Goal: Book appointment/travel/reservation

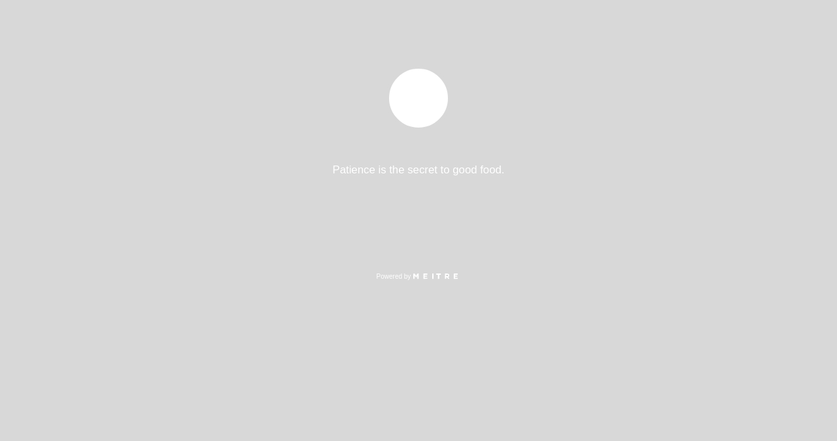
select select "es"
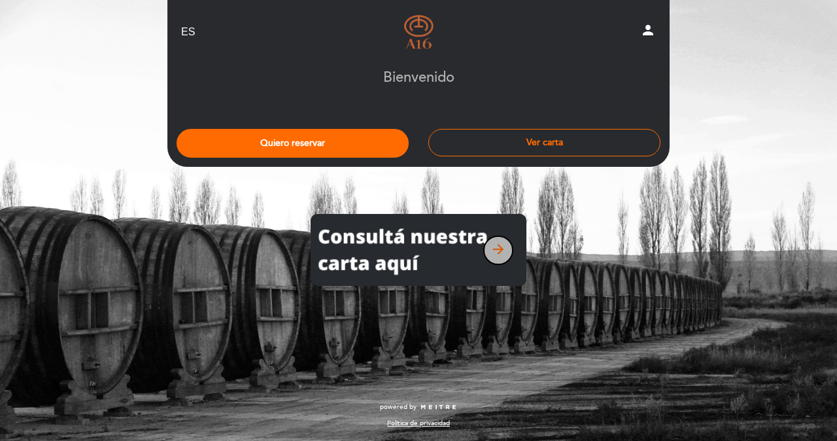
click at [498, 250] on icon "arrow_forward" at bounding box center [498, 249] width 16 height 16
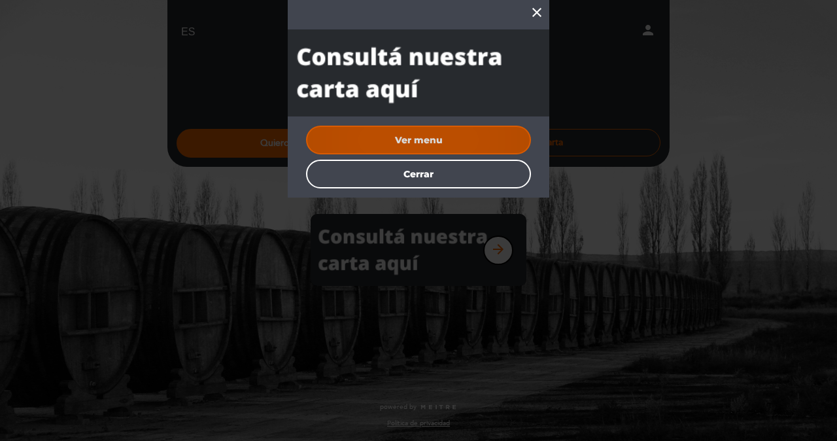
click at [431, 138] on button "Ver menu" at bounding box center [418, 140] width 225 height 29
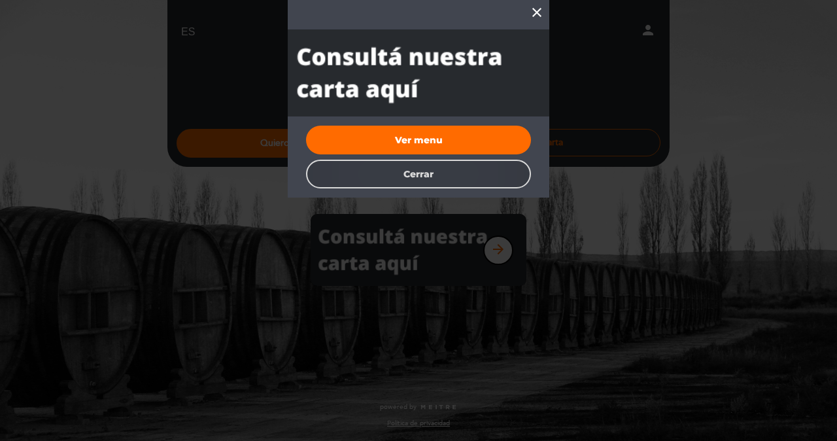
click at [446, 180] on button "Cerrar" at bounding box center [418, 174] width 225 height 29
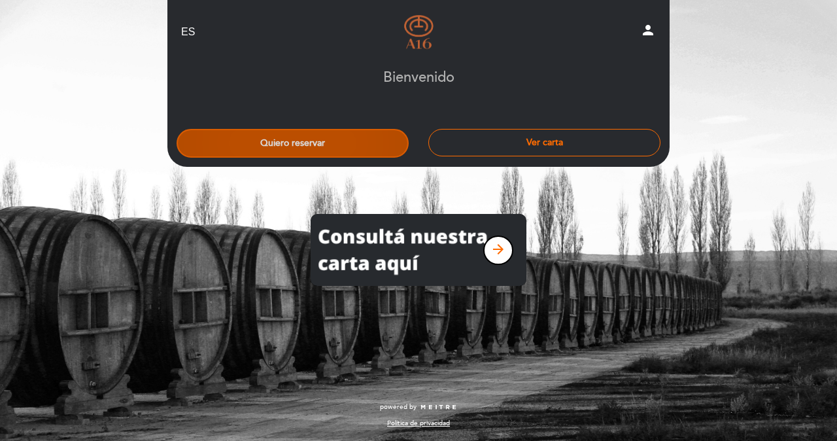
click at [290, 134] on button "Quiero reservar" at bounding box center [293, 143] width 232 height 29
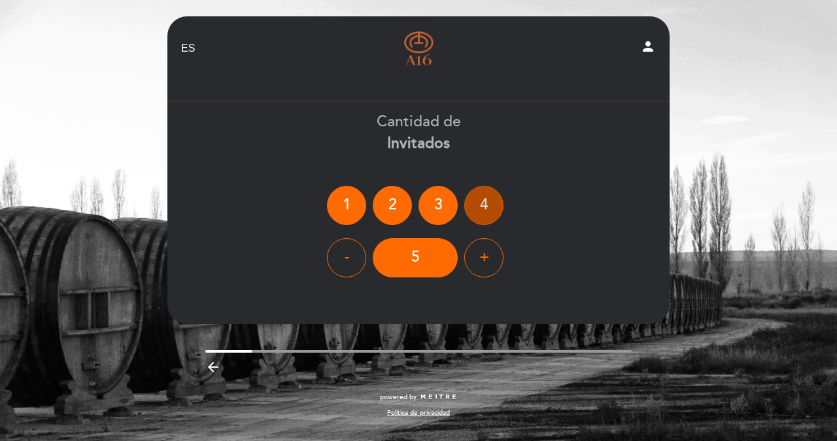
click at [488, 201] on div "4" at bounding box center [483, 205] width 39 height 39
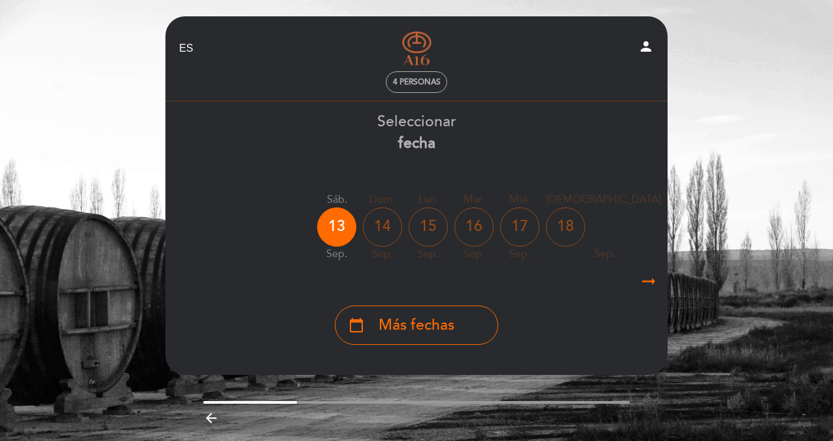
scroll to position [0, 92]
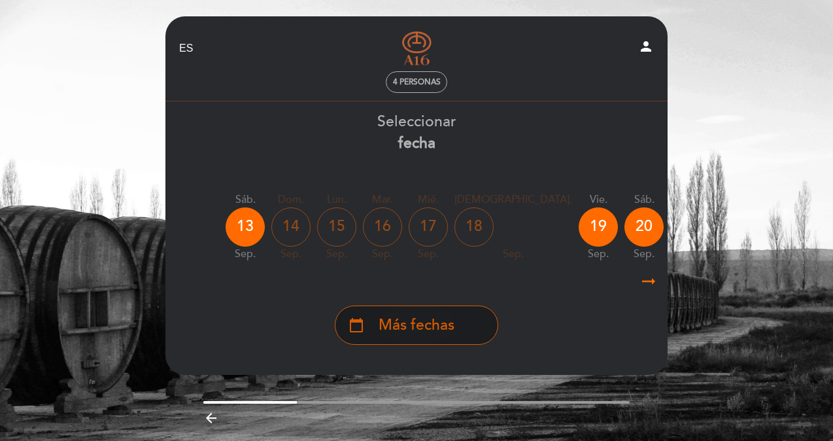
click at [455, 318] on div "calendar_today Más fechas" at bounding box center [416, 324] width 163 height 39
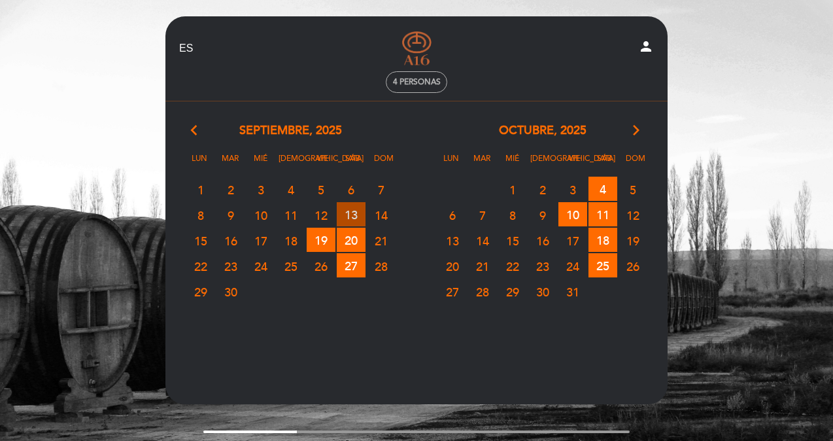
click at [350, 211] on span "13 RESERVAS DISPONIBLES" at bounding box center [351, 214] width 29 height 24
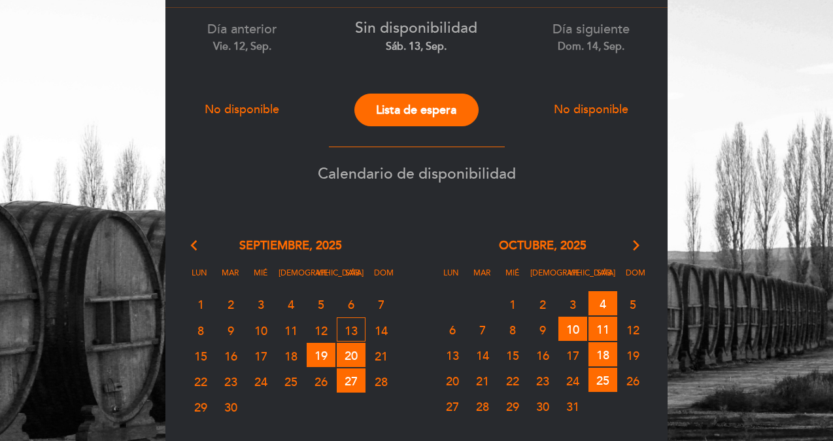
scroll to position [91, 0]
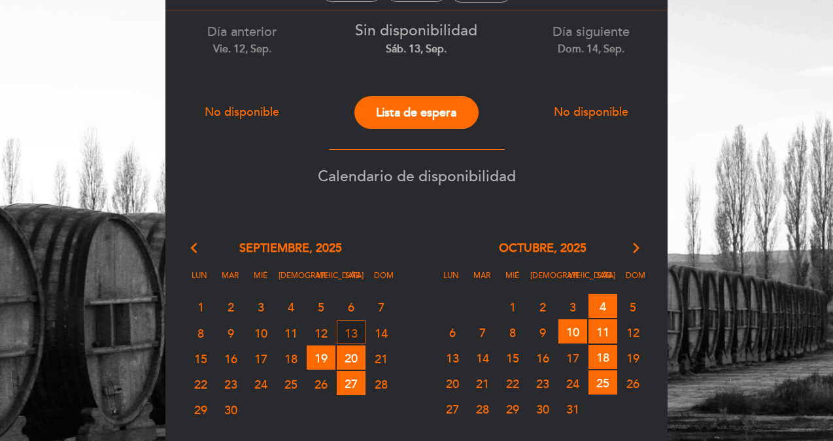
click at [341, 328] on span "13 LISTA DE ESPERA" at bounding box center [351, 332] width 29 height 24
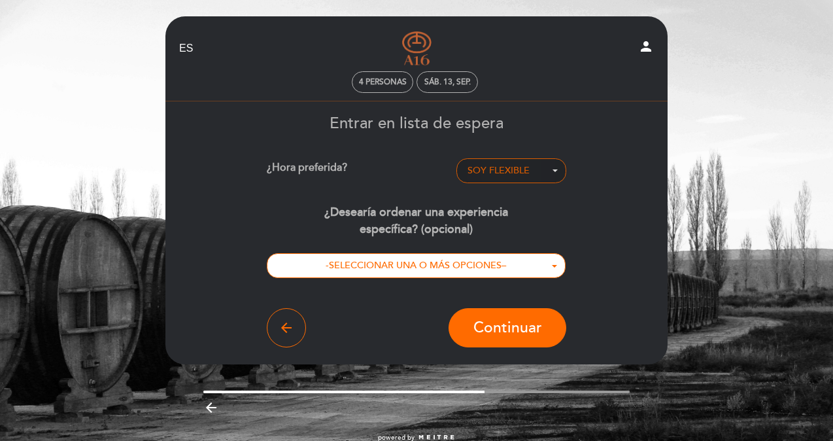
click at [486, 169] on span "SOY FLEXIBLE" at bounding box center [498, 170] width 62 height 11
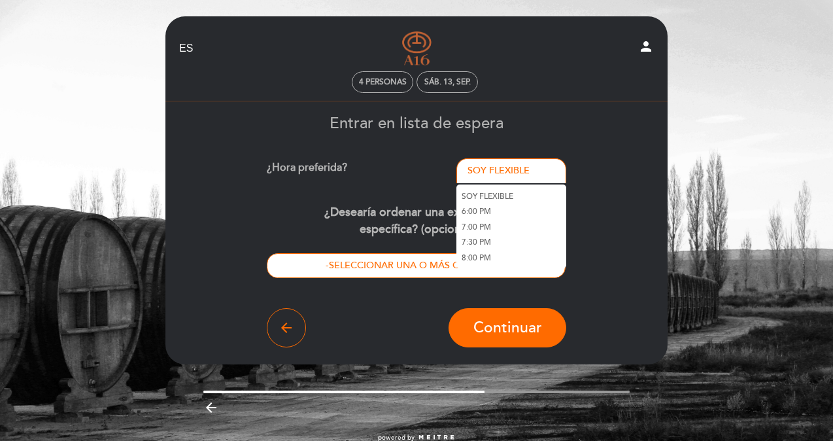
click at [592, 195] on div "Entrar en lista de espera ¿Hora preferida? SOY FLEXIBLE - Seleccionar - SOY FLE…" at bounding box center [417, 231] width 484 height 232
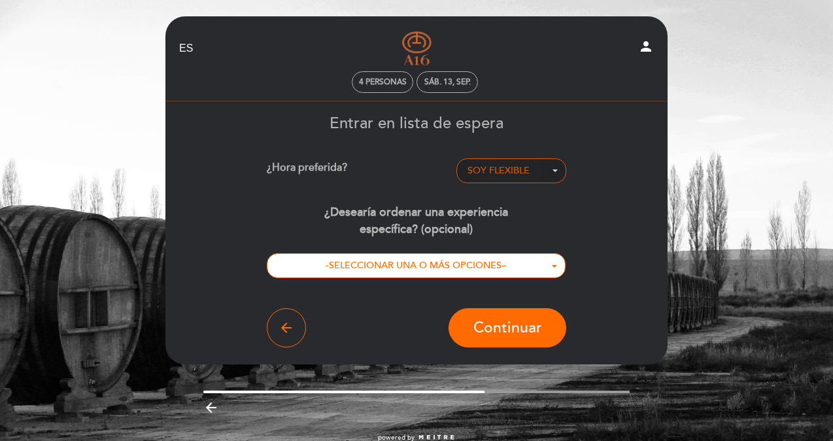
click at [530, 161] on button "SOY FLEXIBLE - Seleccionar -" at bounding box center [511, 170] width 110 height 25
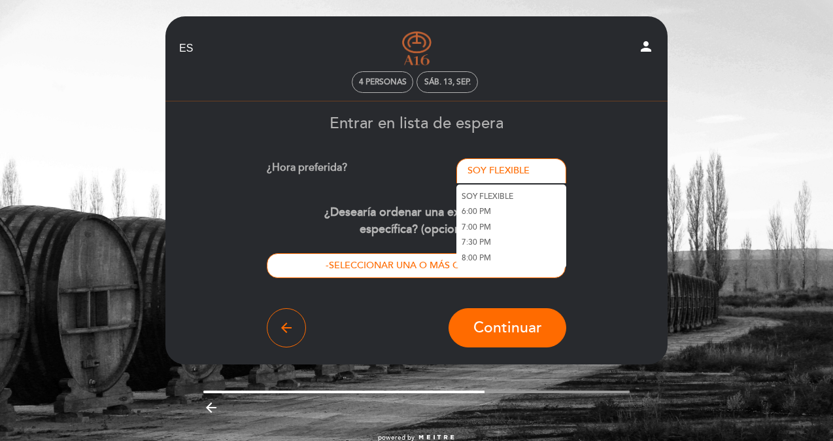
click at [480, 208] on link "6:00 PM" at bounding box center [511, 212] width 110 height 16
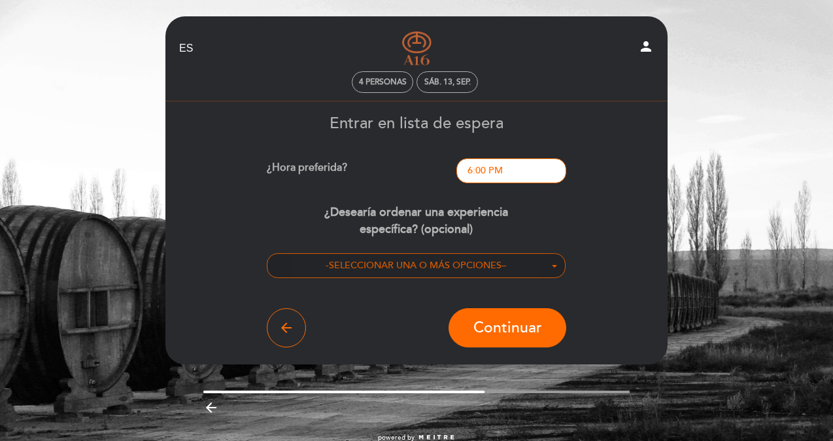
click at [417, 267] on span "SELECCIONAR UNA O MÁS OPCIONES" at bounding box center [415, 265] width 173 height 11
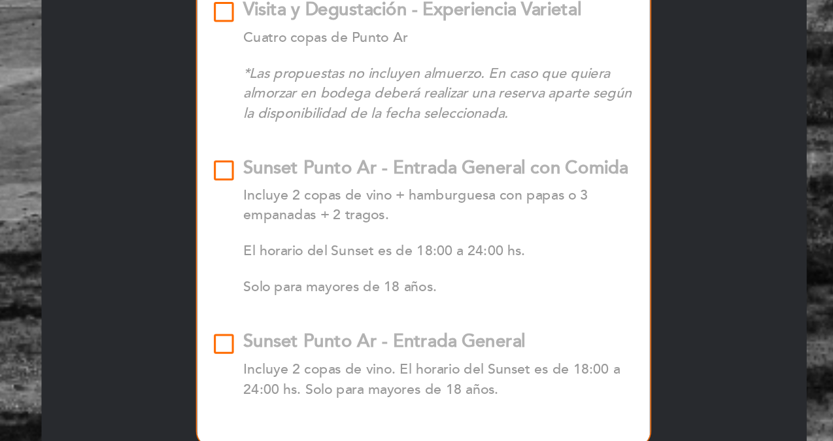
scroll to position [1122, 0]
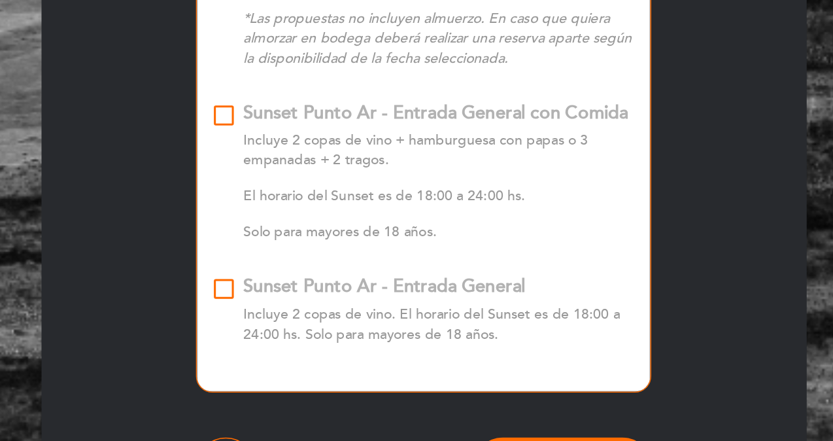
click at [288, 334] on div "Sunset Punto Ar - Entrada General\a\9\9\9\9\9\9\9\9\9\9\a\9\9\9\9\9\9\9\9\9\9\a…" at bounding box center [284, 340] width 13 height 13
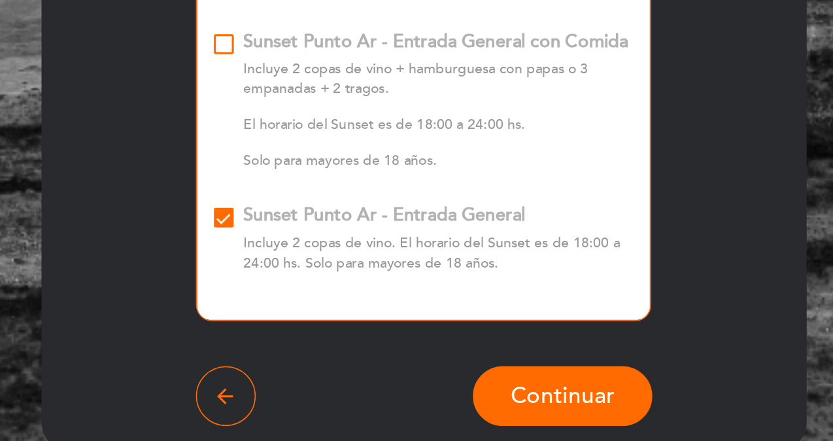
scroll to position [1190, 0]
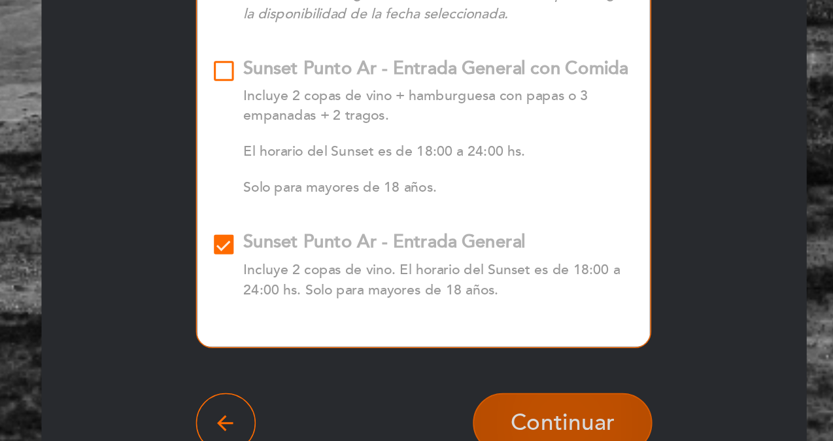
click at [484, 369] on button "Continuar" at bounding box center [507, 388] width 118 height 39
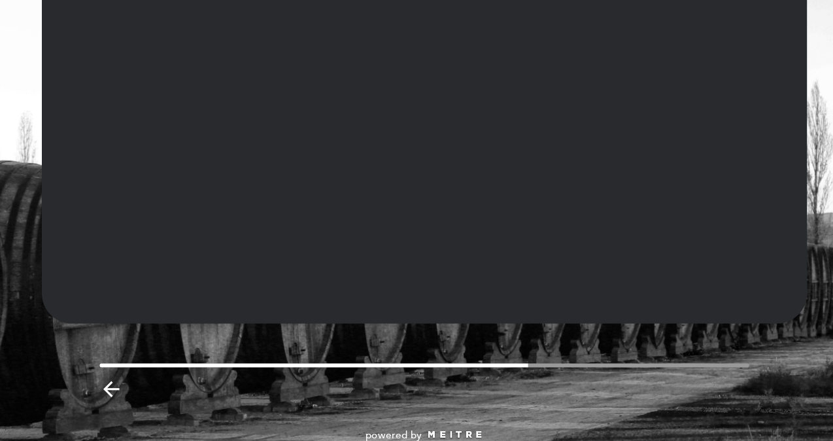
scroll to position [0, 0]
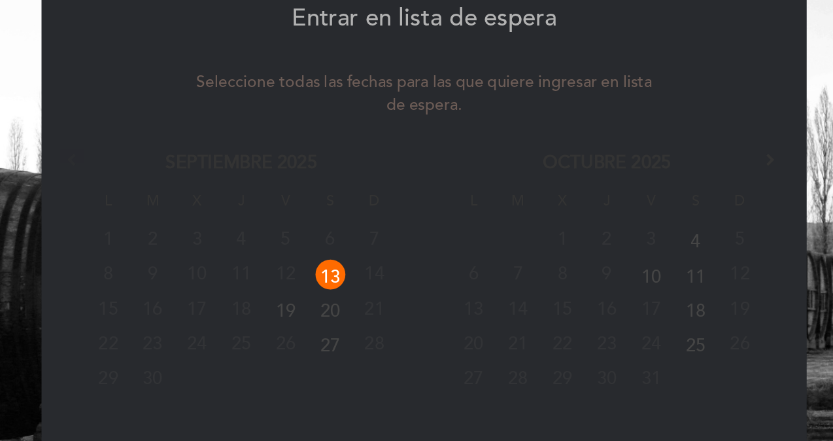
click at [358, 292] on link "13" at bounding box center [355, 292] width 20 height 20
click at [355, 288] on link "13" at bounding box center [355, 292] width 24 height 20
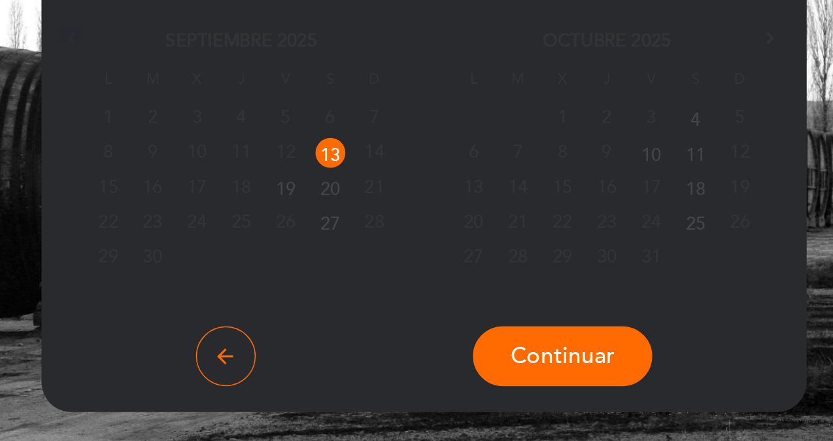
scroll to position [41, 0]
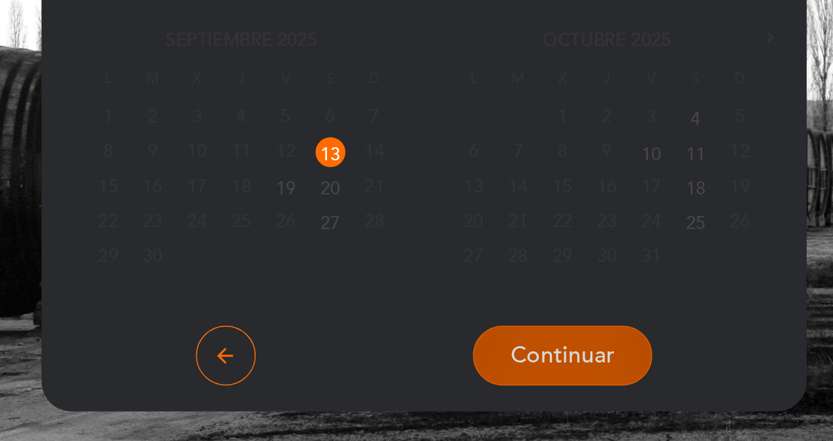
click at [479, 380] on span "Continuar" at bounding box center [507, 384] width 69 height 18
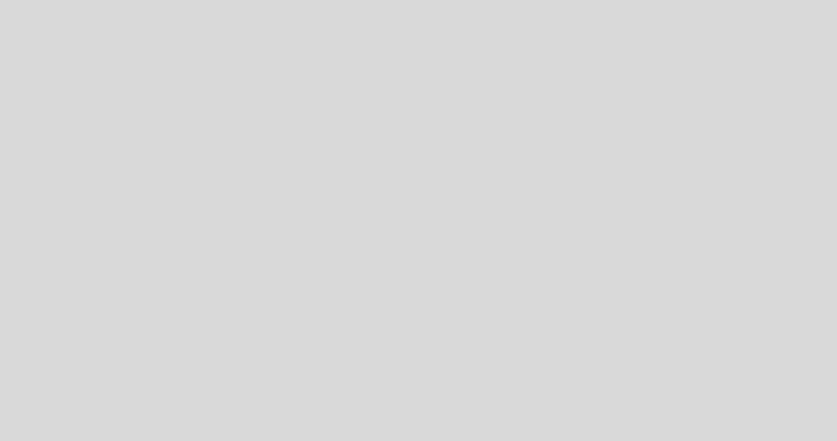
select select "es"
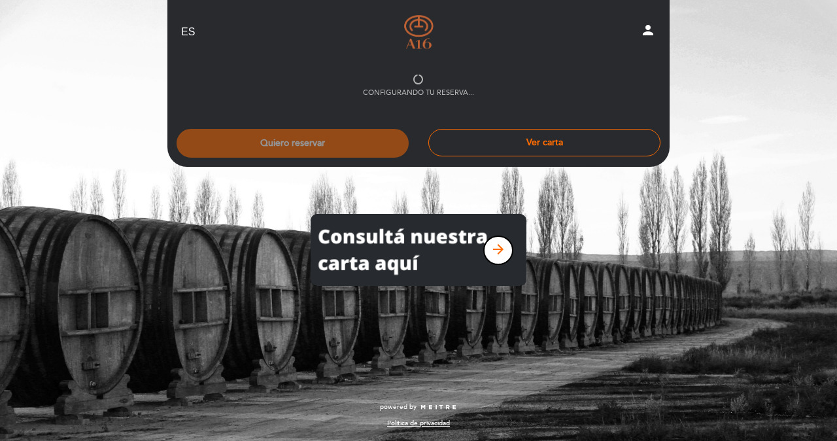
click at [426, 83] on div "Configurando tu reserva..." at bounding box center [418, 86] width 111 height 24
click at [645, 32] on icon "person" at bounding box center [648, 30] width 16 height 16
select select "es"
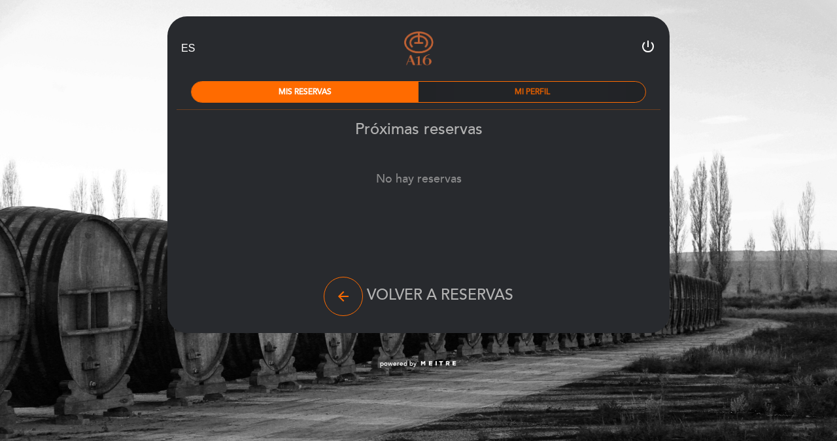
click at [548, 97] on div "MI PERFIL" at bounding box center [531, 92] width 227 height 20
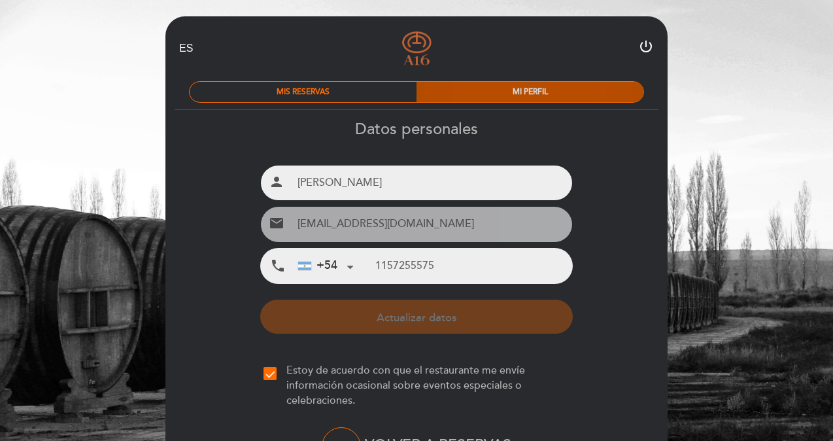
type input "11 5725-5575"
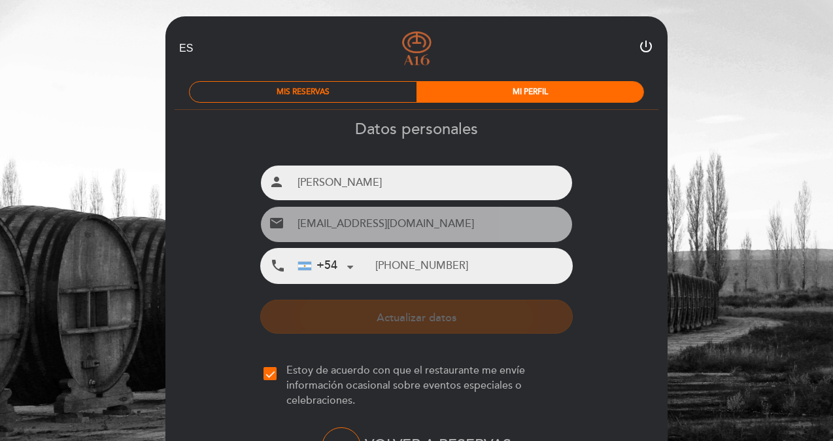
scroll to position [91, 0]
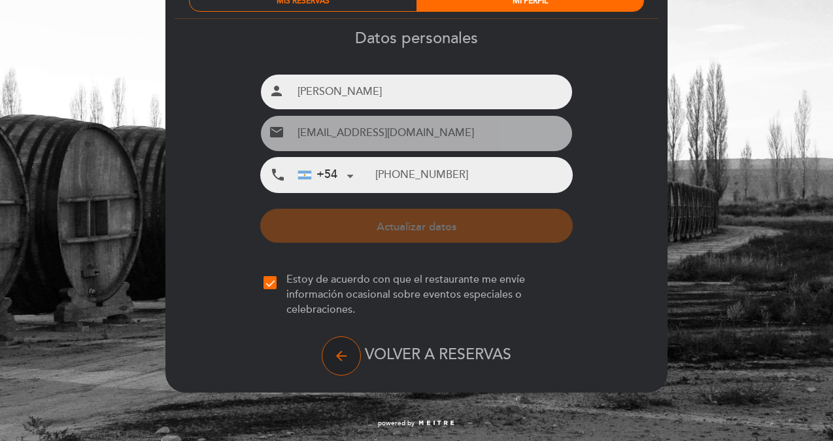
click at [339, 346] on button "arrow_back" at bounding box center [341, 355] width 39 height 39
select select "es"
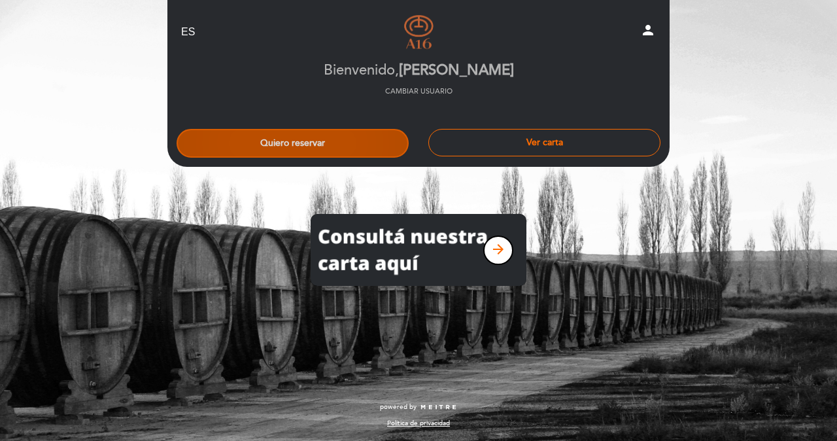
click at [311, 138] on button "Quiero reservar" at bounding box center [293, 143] width 232 height 29
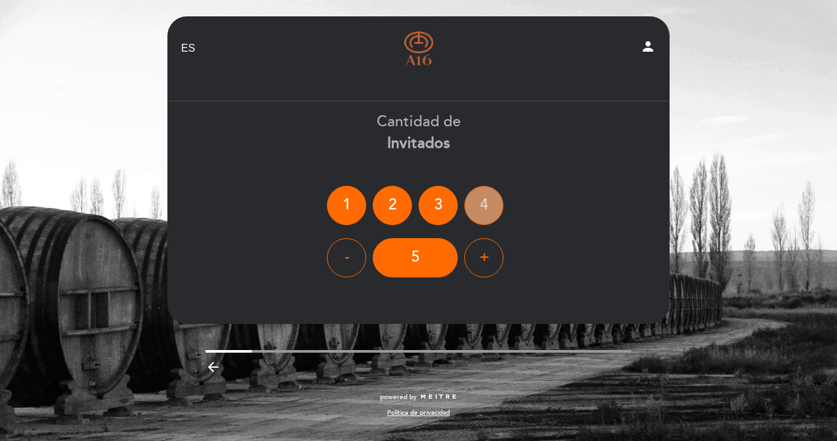
click at [491, 203] on div "4" at bounding box center [483, 205] width 39 height 39
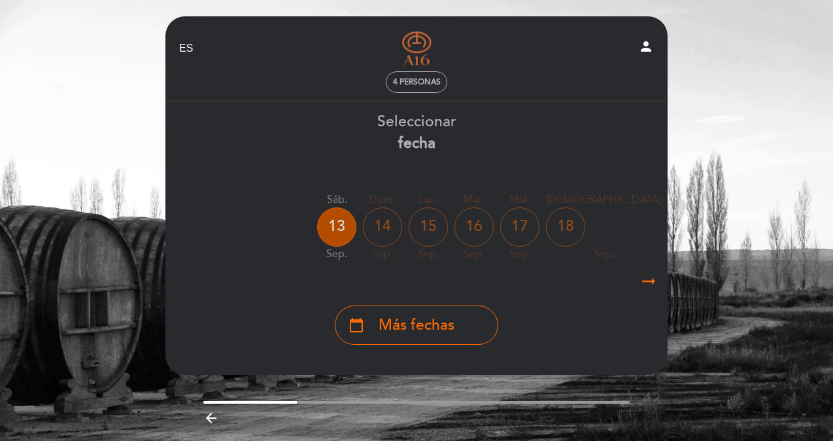
click at [340, 211] on div "13" at bounding box center [336, 226] width 39 height 39
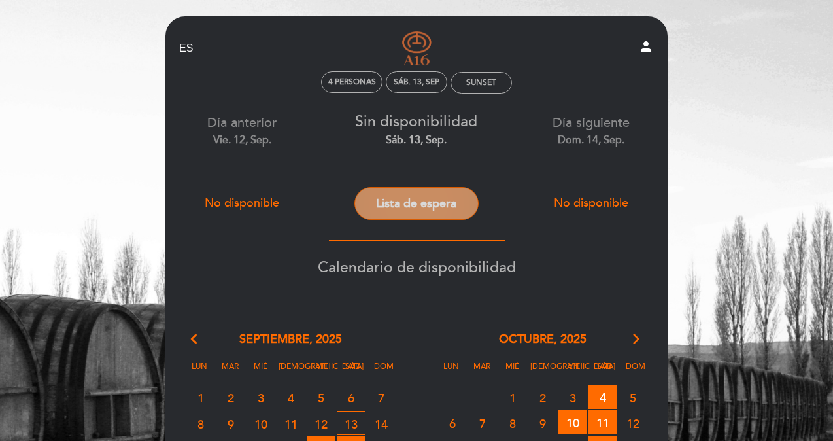
click at [433, 211] on button "Lista de espera" at bounding box center [416, 203] width 124 height 33
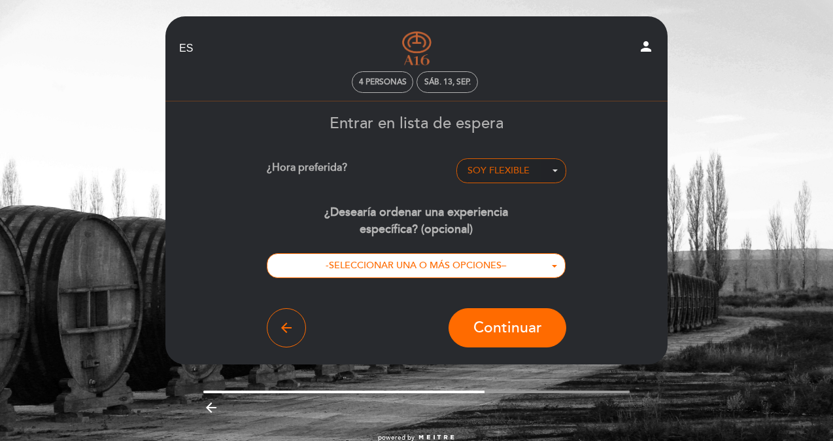
click at [518, 165] on span "SOY FLEXIBLE" at bounding box center [498, 170] width 62 height 11
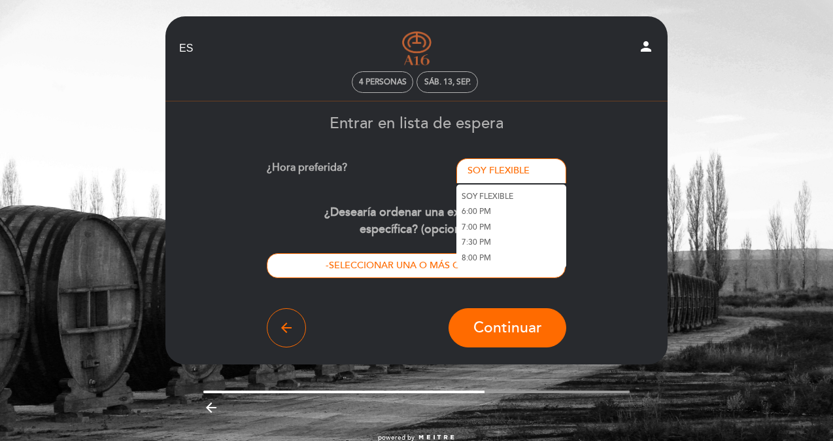
click at [505, 212] on link "6:00 PM" at bounding box center [511, 212] width 110 height 16
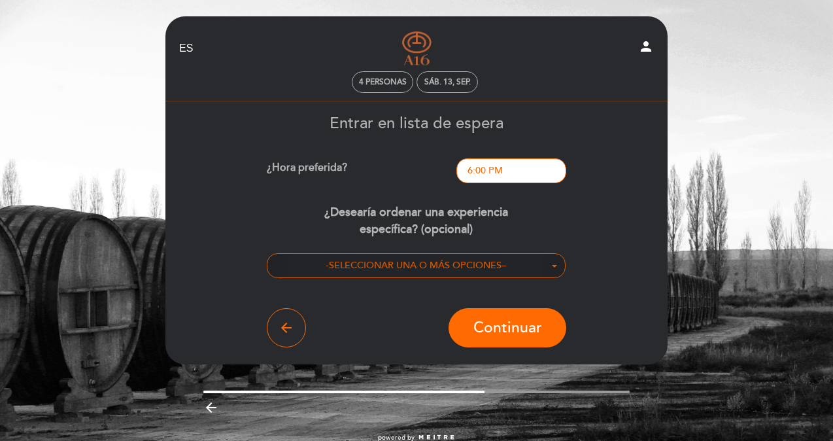
click at [497, 258] on button "- SELECCIONAR UNA O MÁS OPCIONES –" at bounding box center [416, 265] width 299 height 25
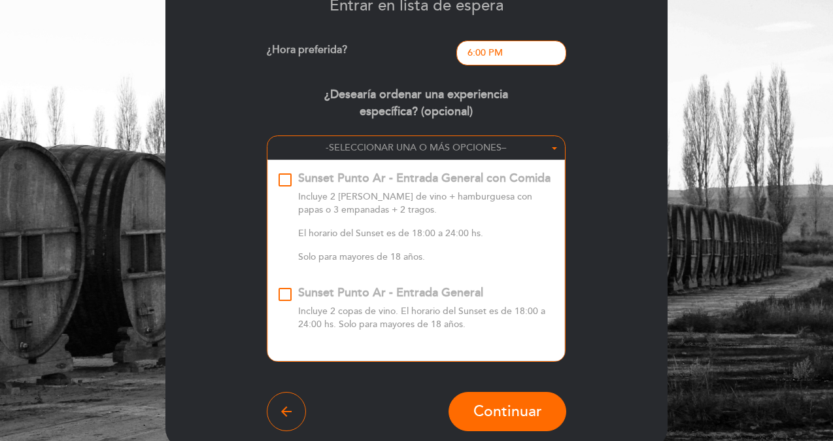
scroll to position [118, 0]
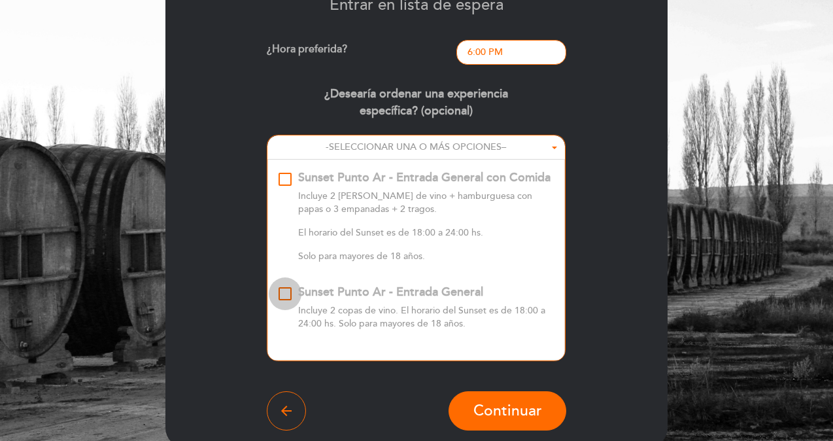
click at [291, 296] on div "Sunset Punto Ar - Entrada General\a\9\9\9\9\9\9\9\9\9\9\a\9\9\9\9\9\9\9\9\9\9\a…" at bounding box center [284, 293] width 13 height 13
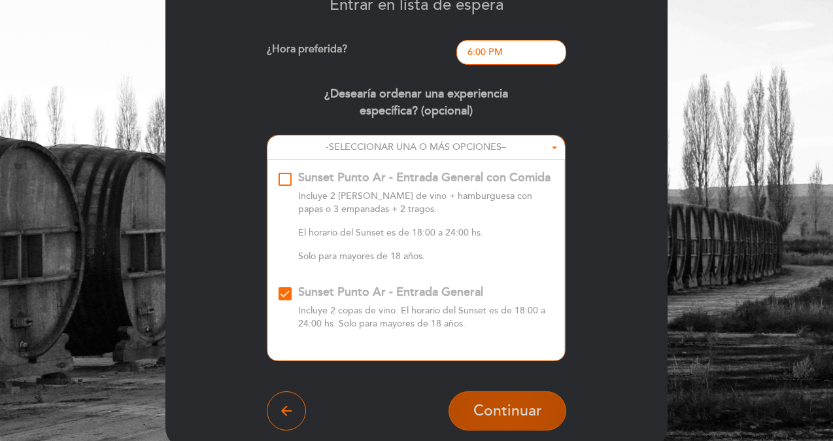
click at [517, 412] on span "Continuar" at bounding box center [507, 410] width 69 height 18
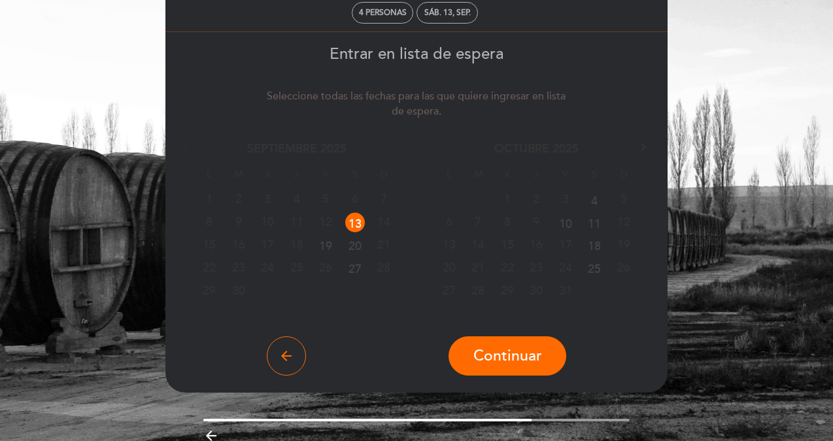
scroll to position [70, 0]
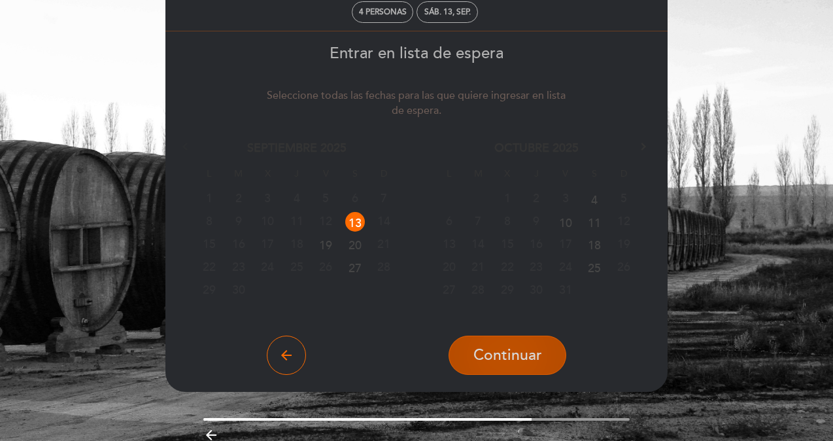
click at [488, 353] on span "Continuar" at bounding box center [507, 355] width 69 height 18
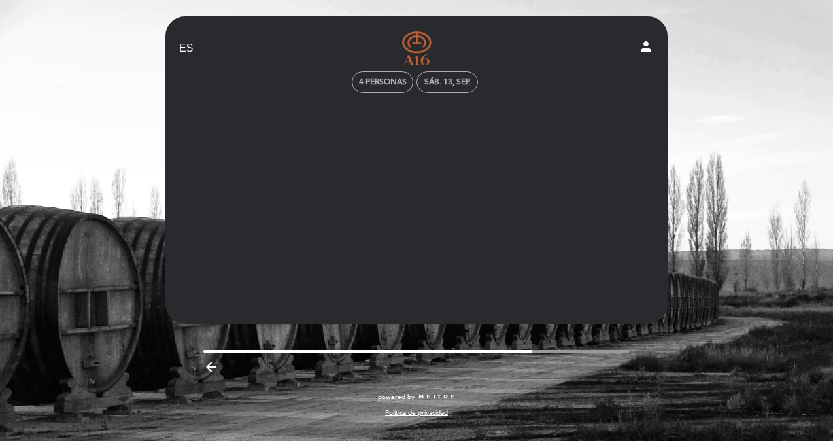
scroll to position [0, 0]
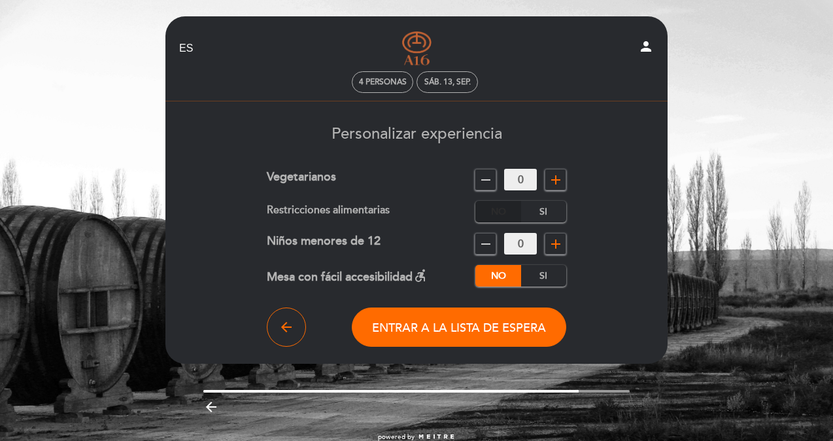
click at [503, 210] on label "No" at bounding box center [498, 212] width 46 height 22
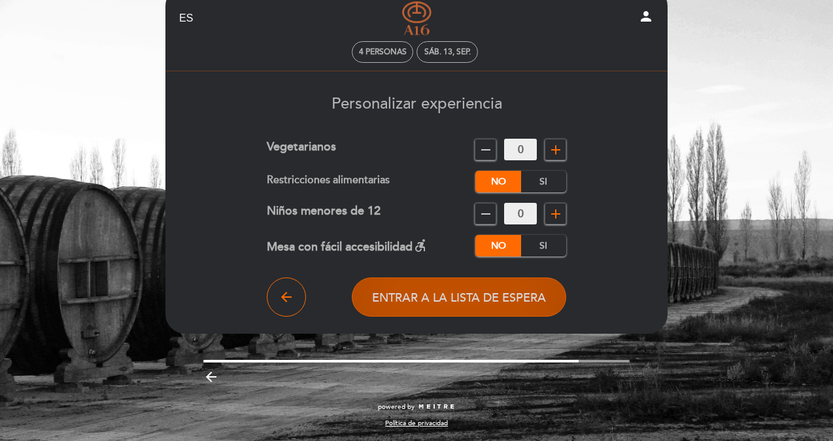
click at [450, 295] on span "Entrar a la lista de espera" at bounding box center [459, 297] width 174 height 14
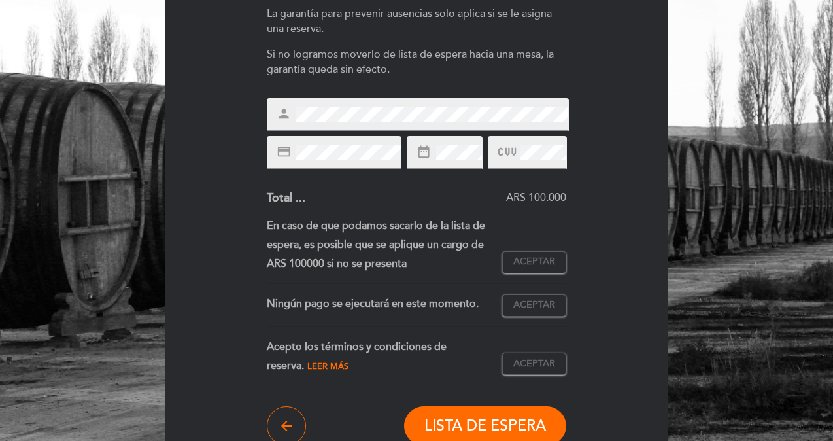
scroll to position [244, 0]
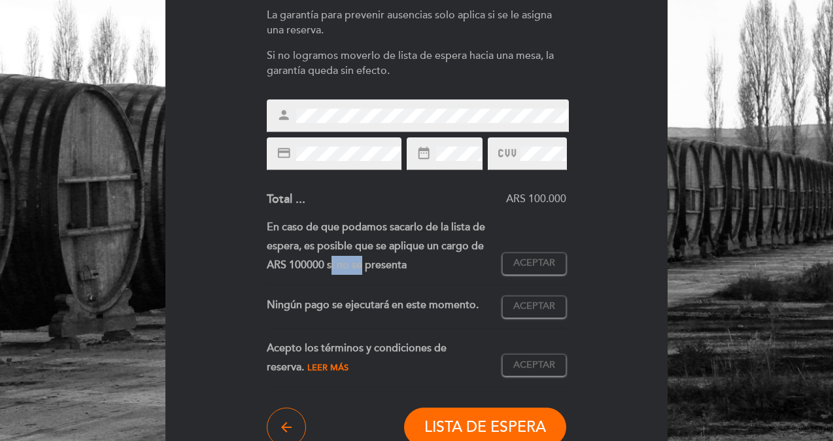
drag, startPoint x: 307, startPoint y: 265, endPoint x: 336, endPoint y: 265, distance: 29.4
click at [336, 265] on div "En caso de que podamos sacarlo de la lista de espera, es posible que se aplique…" at bounding box center [385, 246] width 236 height 56
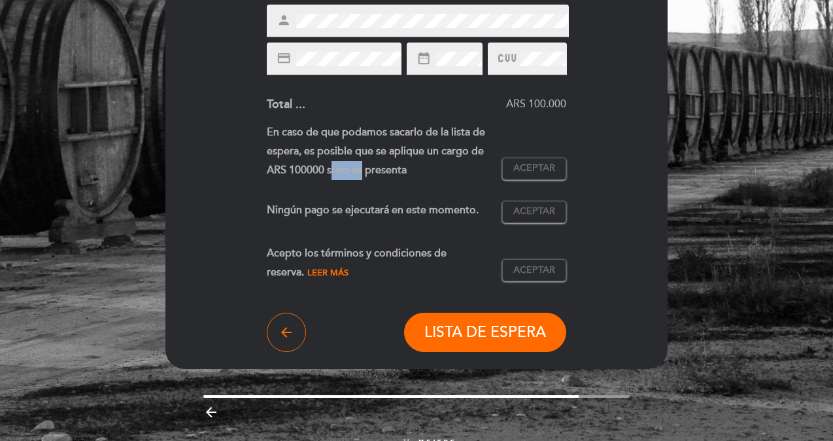
scroll to position [345, 0]
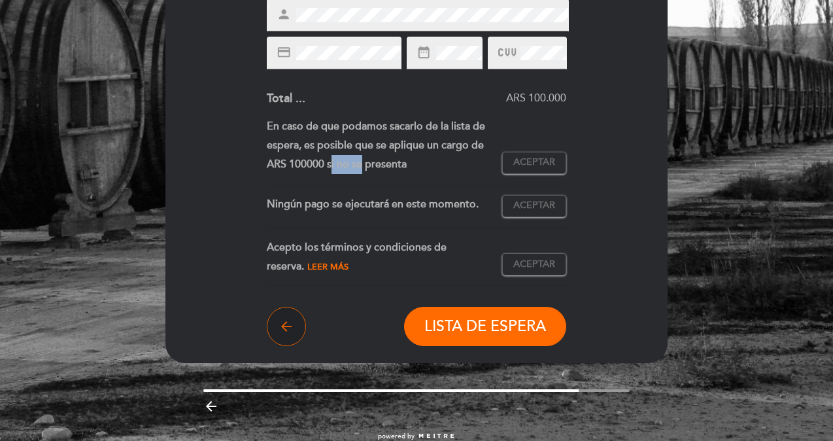
click at [284, 321] on icon "arrow_back" at bounding box center [286, 326] width 16 height 16
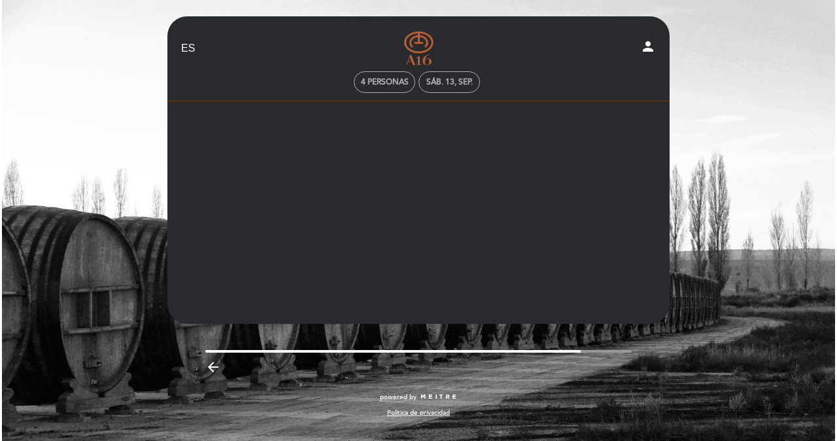
scroll to position [0, 0]
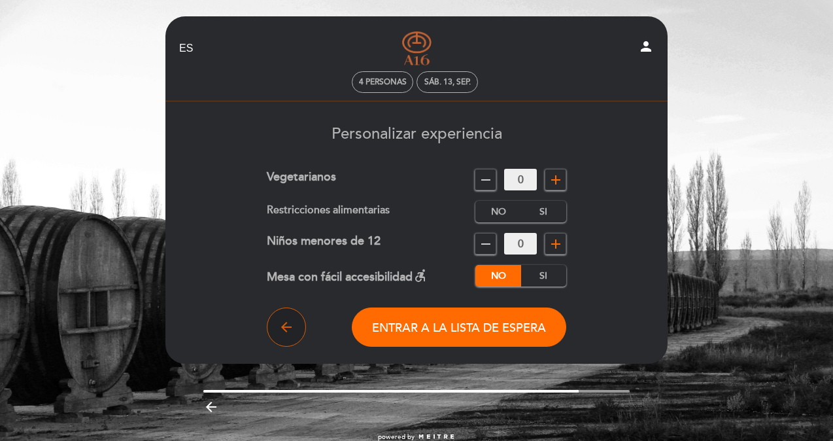
click at [289, 331] on icon "arrow_back" at bounding box center [286, 327] width 16 height 16
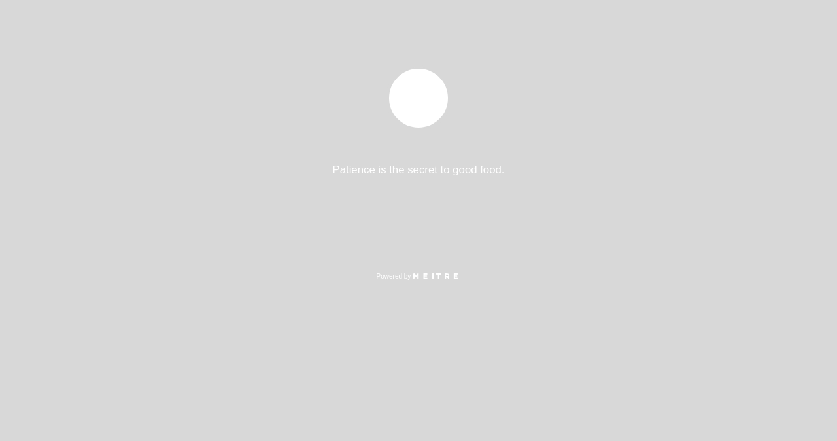
select select "es"
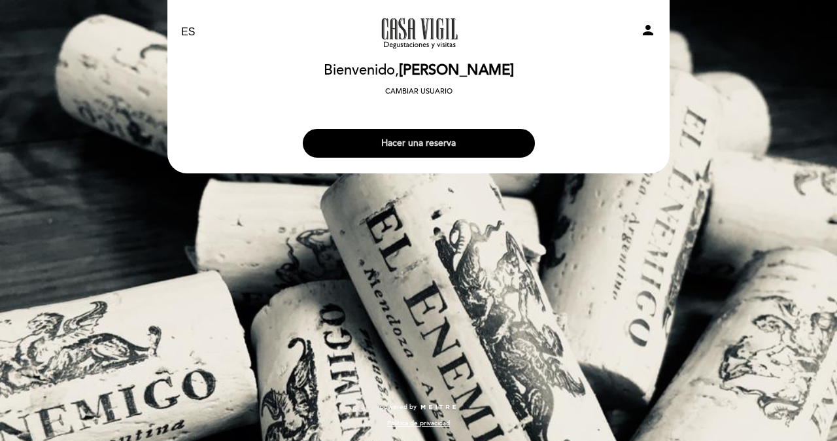
click at [414, 152] on button "Hacer una reserva" at bounding box center [419, 143] width 232 height 29
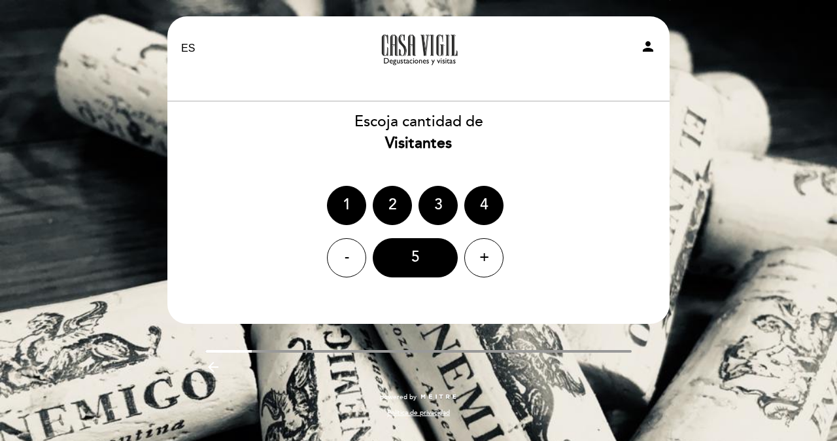
click at [122, 59] on div "EN ES PT A la tarde en [GEOGRAPHIC_DATA][PERSON_NAME] person [GEOGRAPHIC_DATA] …" at bounding box center [418, 220] width 837 height 441
click at [481, 199] on div "4" at bounding box center [483, 205] width 39 height 39
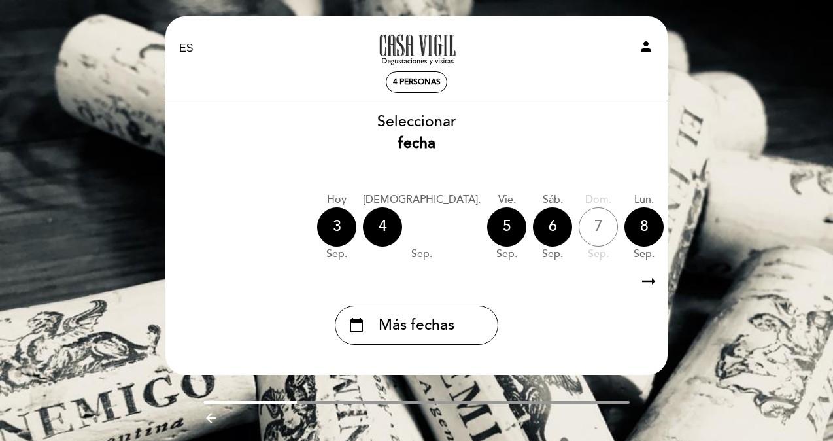
click at [746, 113] on div "EN ES PT A la tarde en [GEOGRAPHIC_DATA][PERSON_NAME] person 4 personas [GEOGRA…" at bounding box center [416, 241] width 833 height 482
